Goal: Task Accomplishment & Management: Use online tool/utility

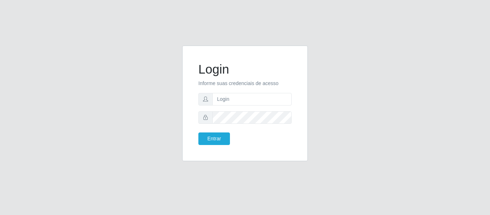
type input "[PERSON_NAME][EMAIL_ADDRESS][DOMAIN_NAME]"
click at [198, 132] on button "Entrar" at bounding box center [214, 138] width 32 height 13
click at [224, 141] on button "Entrar" at bounding box center [214, 138] width 32 height 13
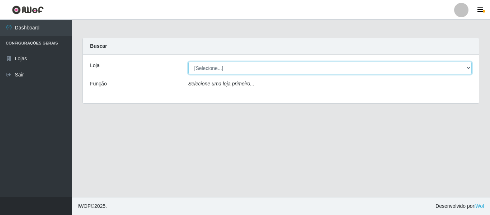
click at [215, 69] on select "[Selecione...] Hiper Queiroz - [GEOGRAPHIC_DATA]" at bounding box center [330, 68] width 284 height 13
select select "497"
click at [188, 62] on select "[Selecione...] Hiper Queiroz - [GEOGRAPHIC_DATA]" at bounding box center [330, 68] width 284 height 13
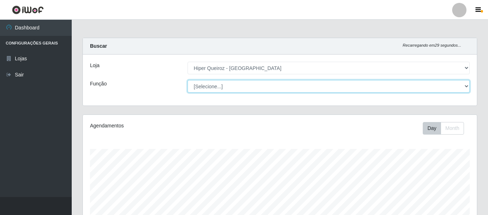
click at [232, 87] on select "[Selecione...] ASG ASG + ASG ++ Embalador Embalador + Embalador ++ Repositor Re…" at bounding box center [329, 86] width 282 height 13
click at [188, 80] on select "[Selecione...] ASG ASG + ASG ++ Embalador Embalador + Embalador ++ Repositor Re…" at bounding box center [329, 86] width 282 height 13
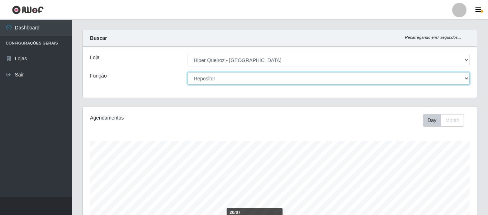
scroll to position [0, 0]
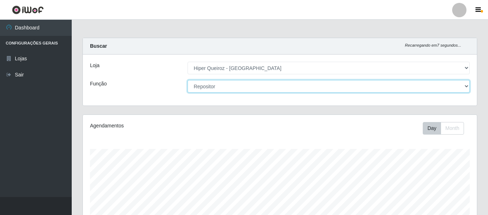
click at [231, 84] on select "[Selecione...] ASG ASG + ASG ++ Embalador Embalador + Embalador ++ Repositor Re…" at bounding box center [329, 86] width 282 height 13
select select "107"
click at [188, 80] on select "[Selecione...] ASG ASG + ASG ++ Embalador Embalador + Embalador ++ Repositor Re…" at bounding box center [329, 86] width 282 height 13
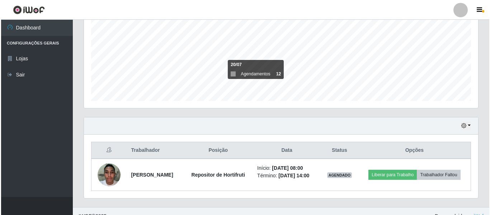
scroll to position [166, 0]
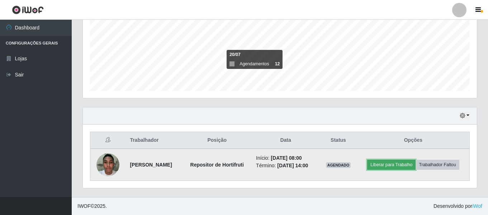
click at [389, 164] on button "Liberar para Trabalho" at bounding box center [391, 165] width 48 height 10
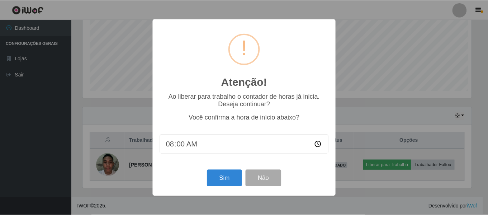
scroll to position [149, 391]
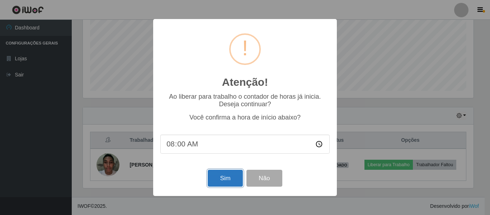
click at [227, 174] on button "Sim" at bounding box center [225, 178] width 35 height 17
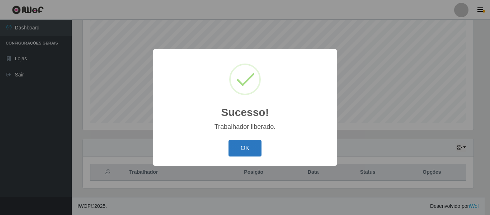
click at [257, 152] on button "OK" at bounding box center [244, 148] width 33 height 17
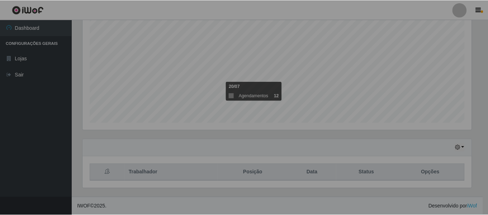
scroll to position [149, 394]
